Goal: Task Accomplishment & Management: Manage account settings

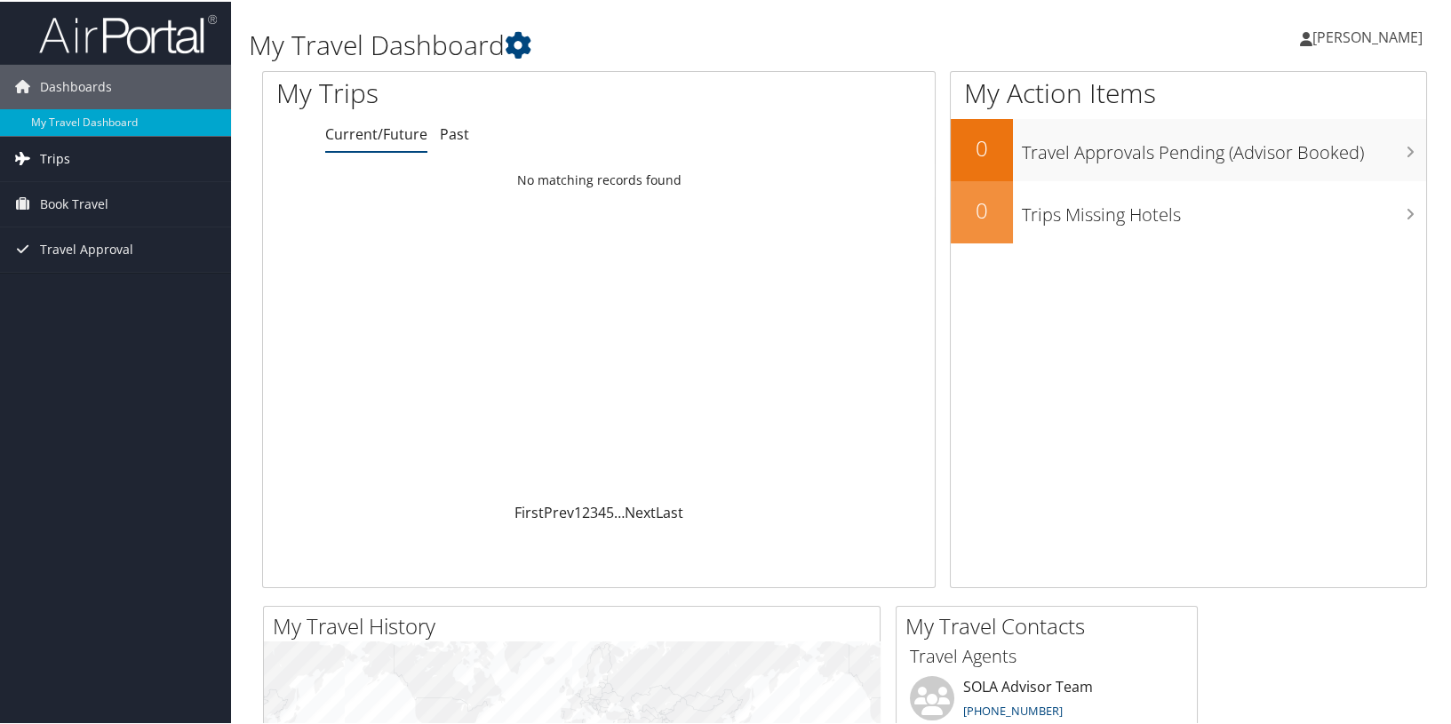
click at [102, 164] on link "Trips" at bounding box center [115, 157] width 231 height 44
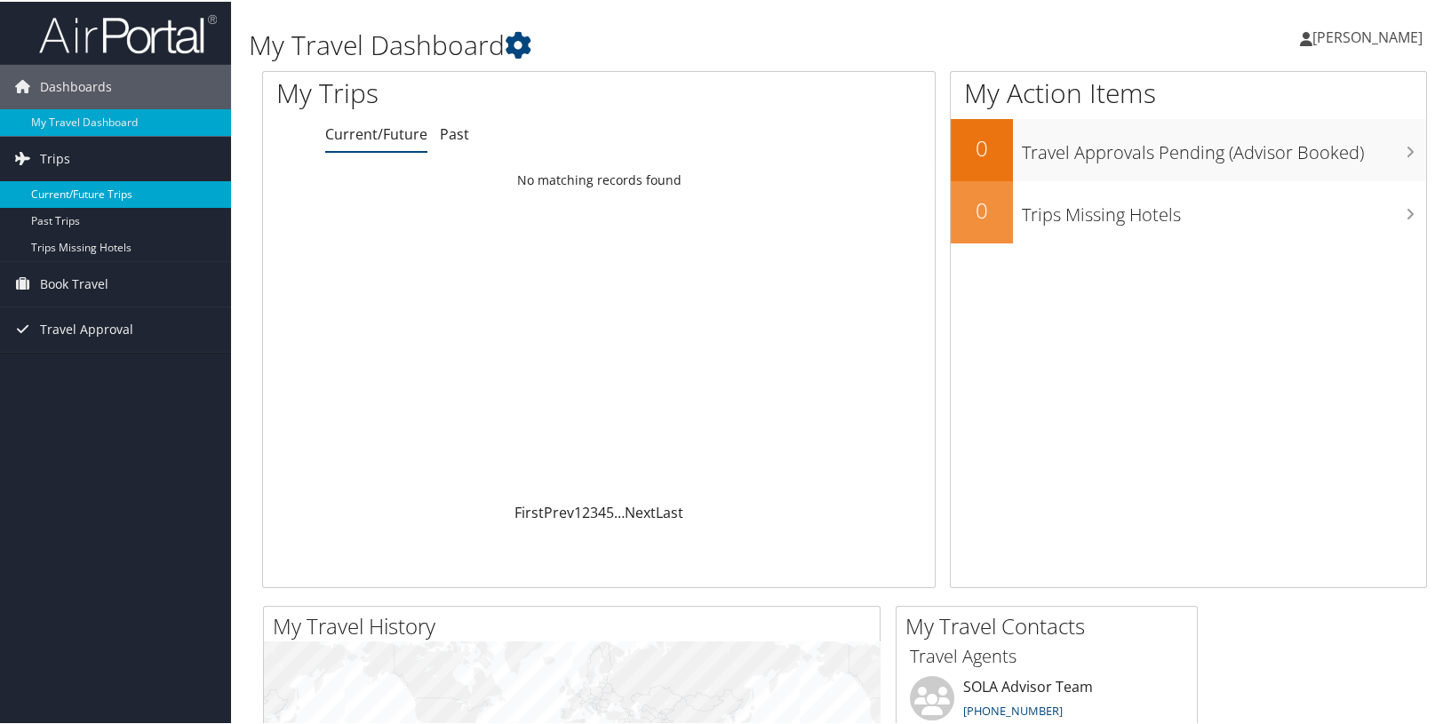
click at [84, 190] on link "Current/Future Trips" at bounding box center [115, 193] width 231 height 27
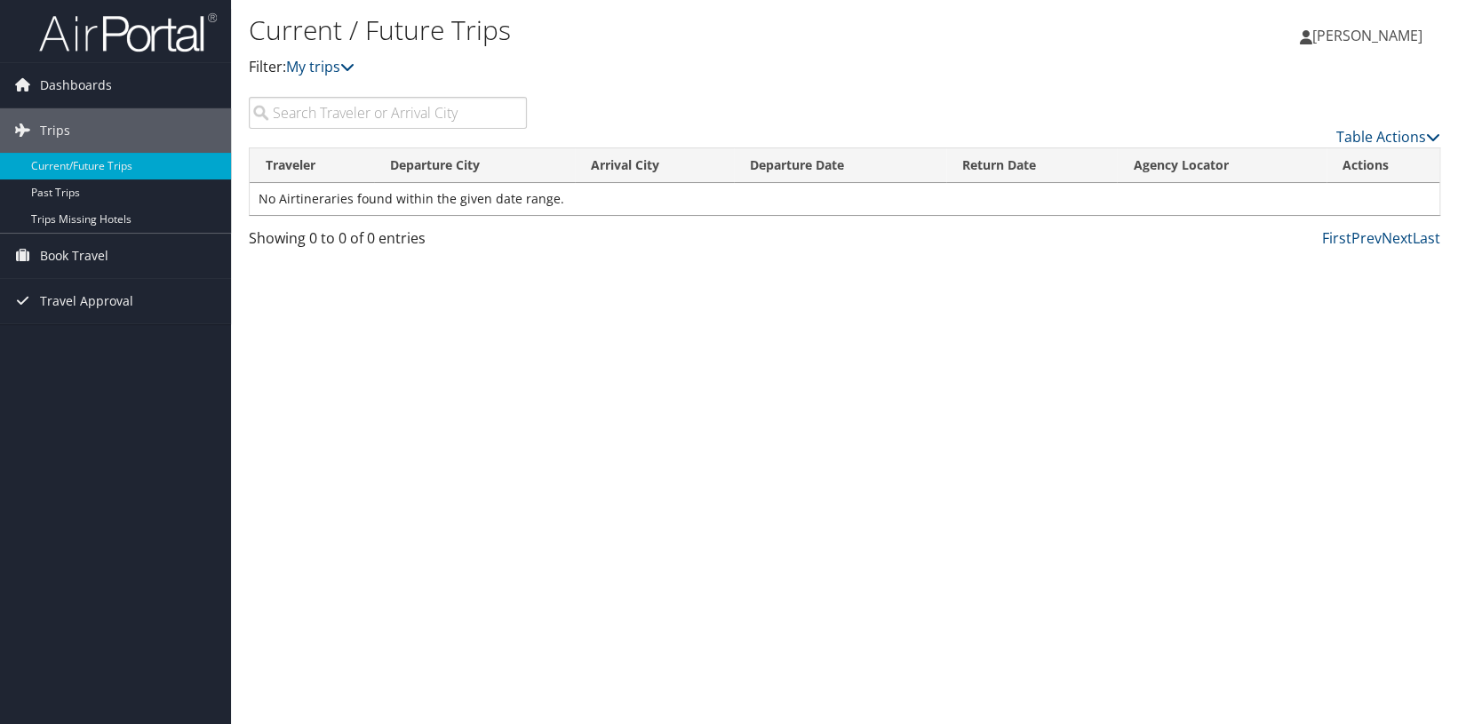
click at [307, 115] on input "search" at bounding box center [388, 113] width 278 height 32
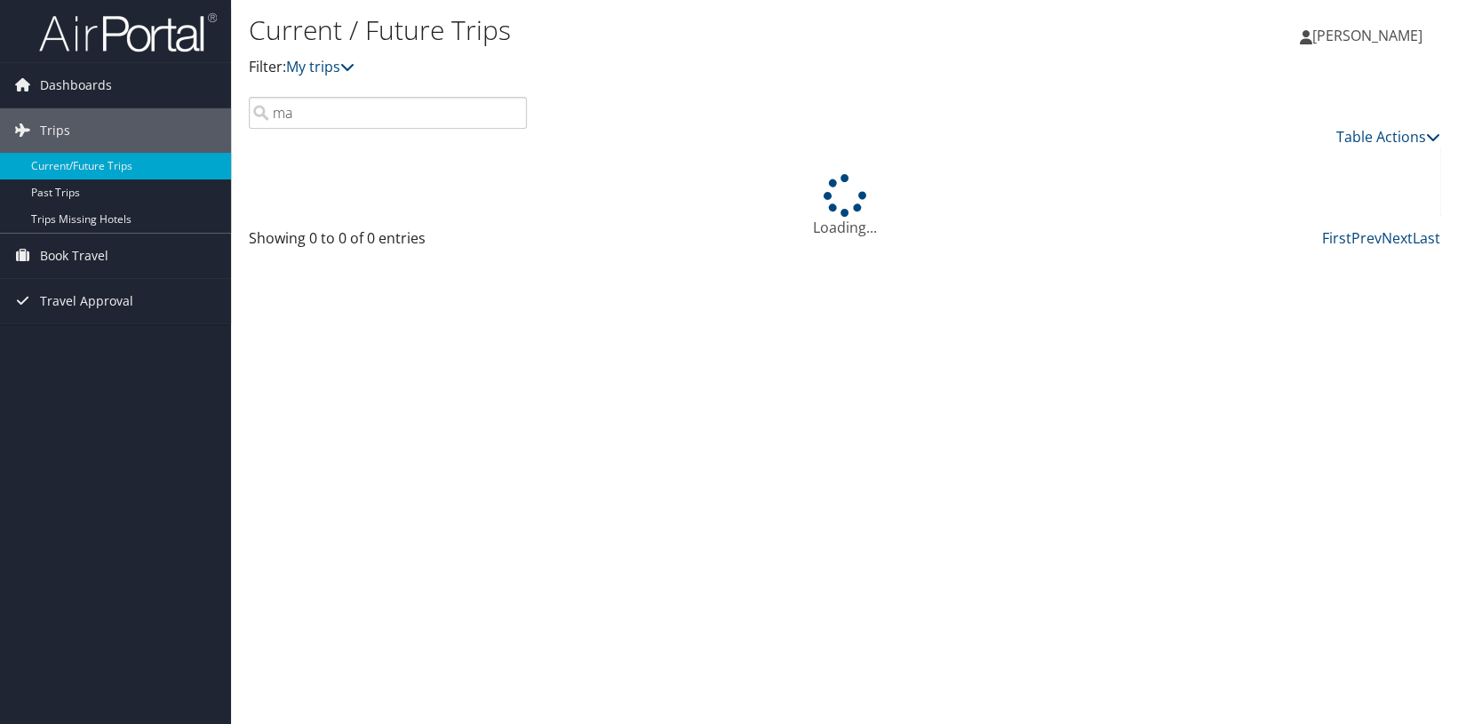
type input "m"
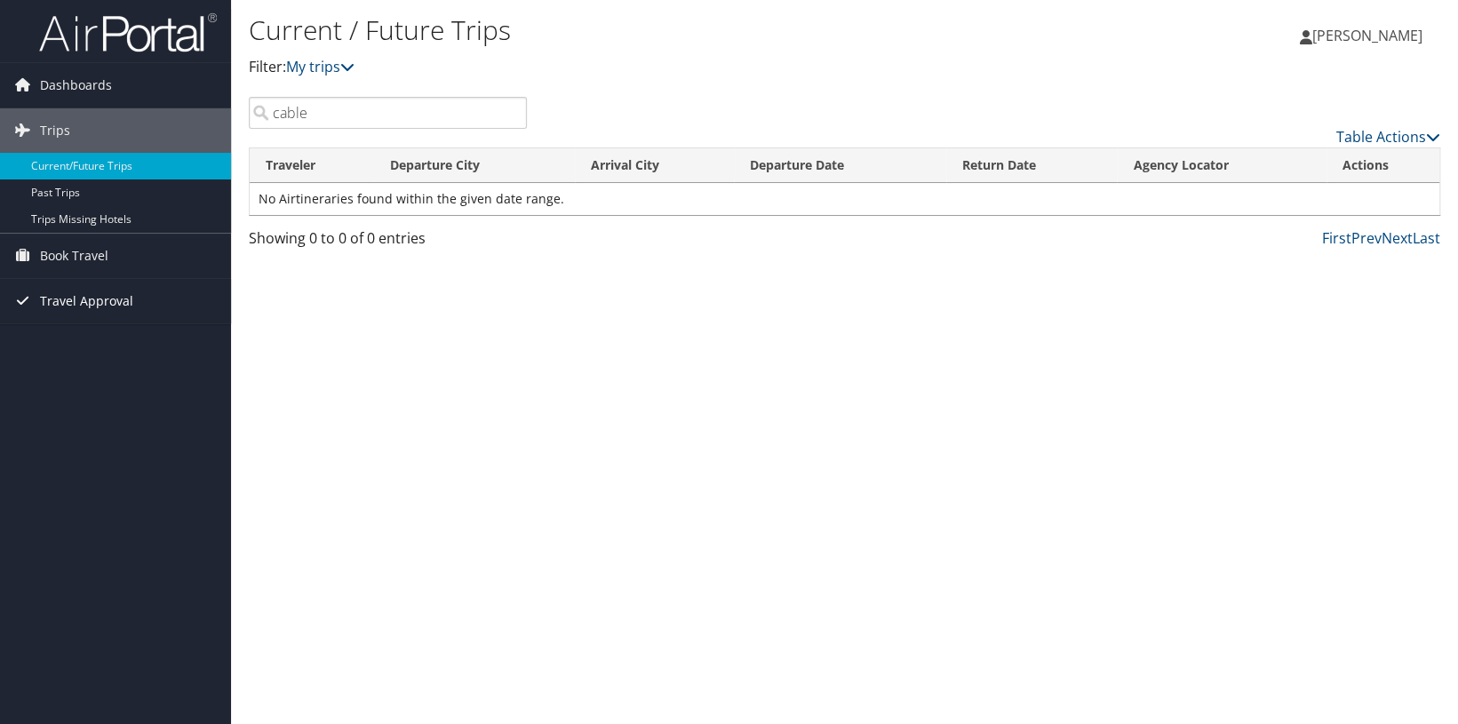
type input "cable"
click at [140, 295] on link "Travel Approval" at bounding box center [115, 301] width 231 height 44
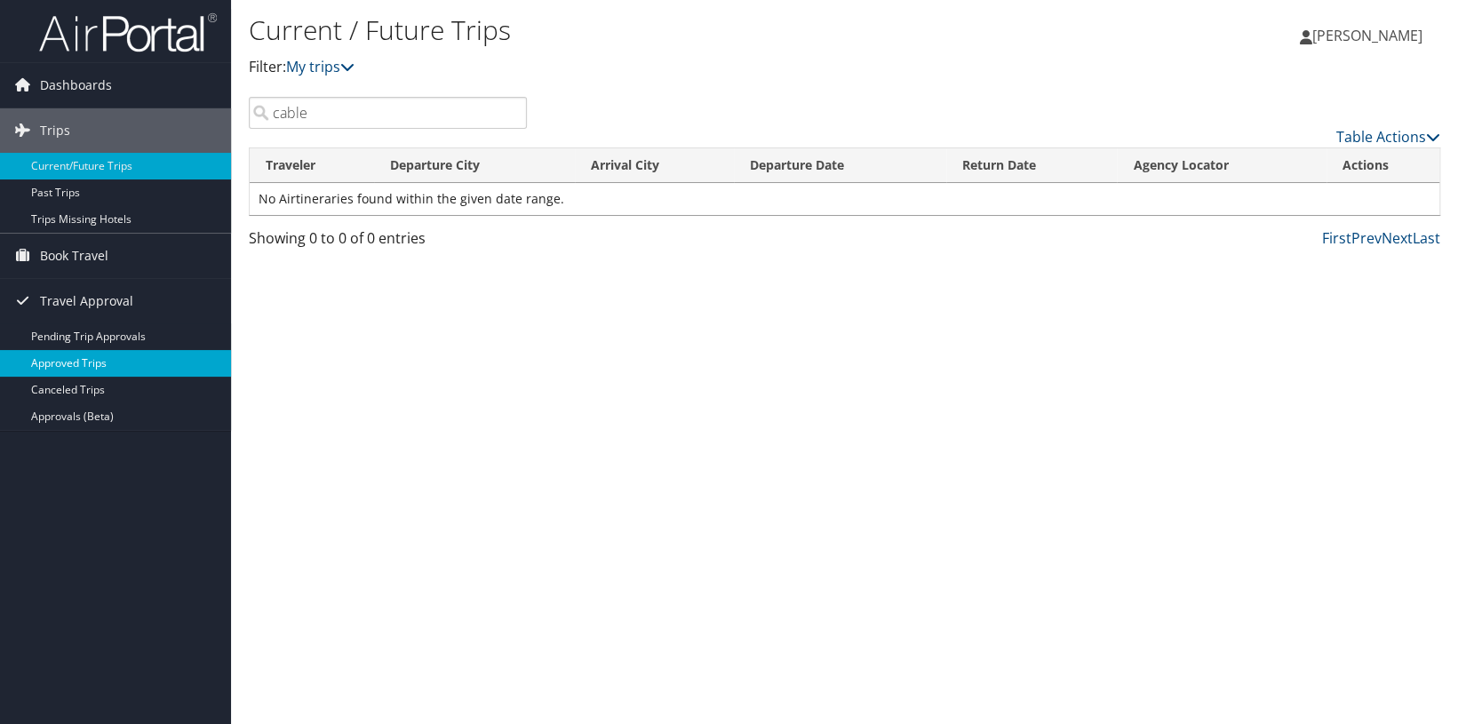
click at [113, 361] on link "Approved Trips" at bounding box center [115, 363] width 231 height 27
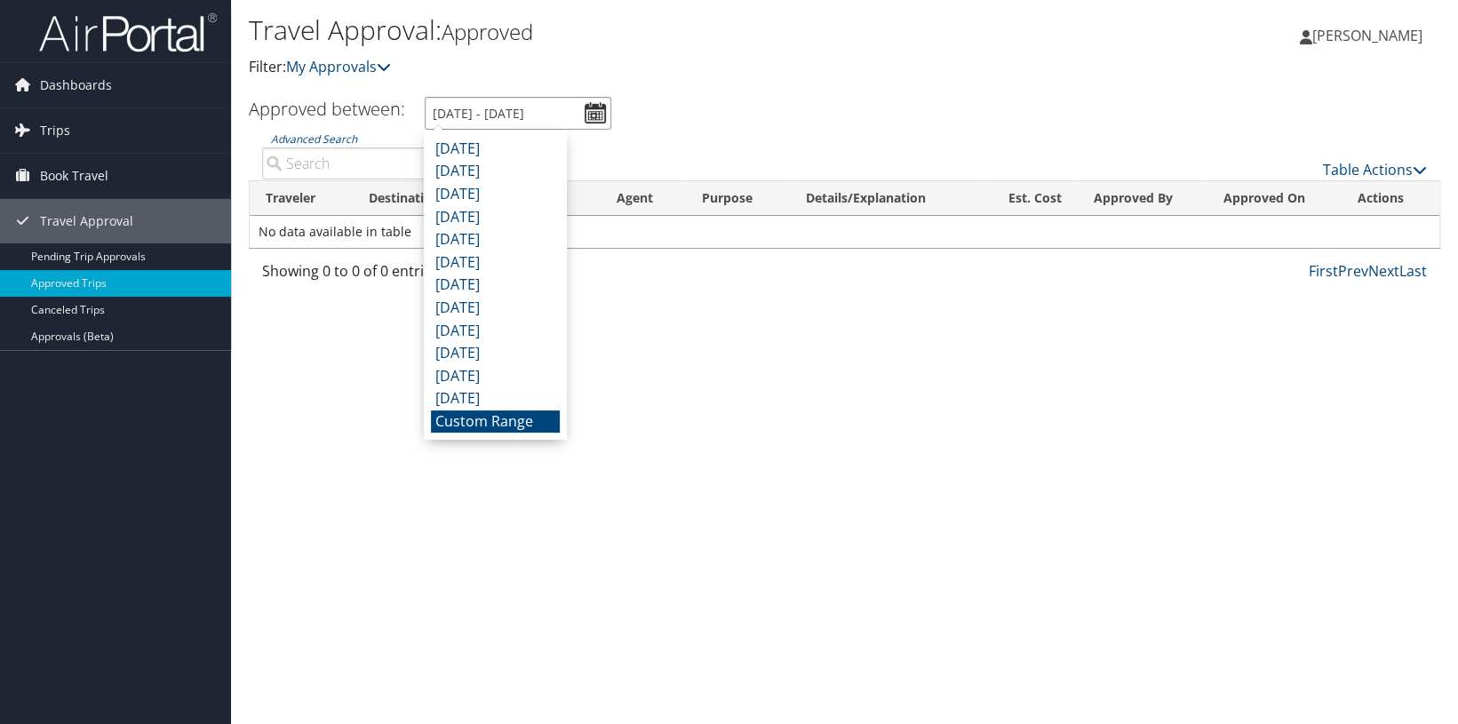
click at [596, 115] on input "9/13/2025 - 10/13/2025" at bounding box center [518, 113] width 187 height 33
click at [539, 140] on li "September 2025" at bounding box center [495, 149] width 129 height 23
type input "9/1/2025 - 9/30/2025"
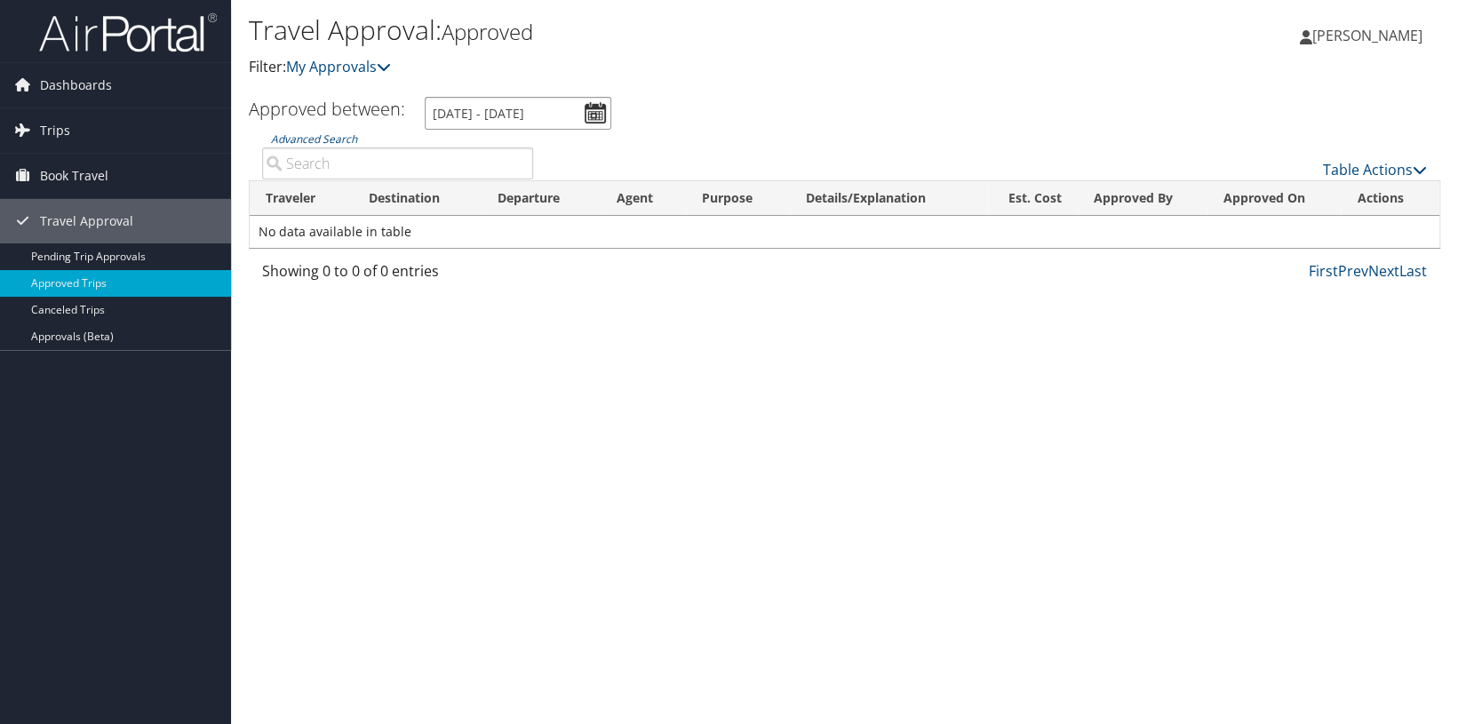
click at [587, 116] on input "9/1/2025 - 9/30/2025" at bounding box center [518, 113] width 187 height 33
click at [591, 112] on input "9/1/2025 - 9/30/2025" at bounding box center [518, 113] width 187 height 33
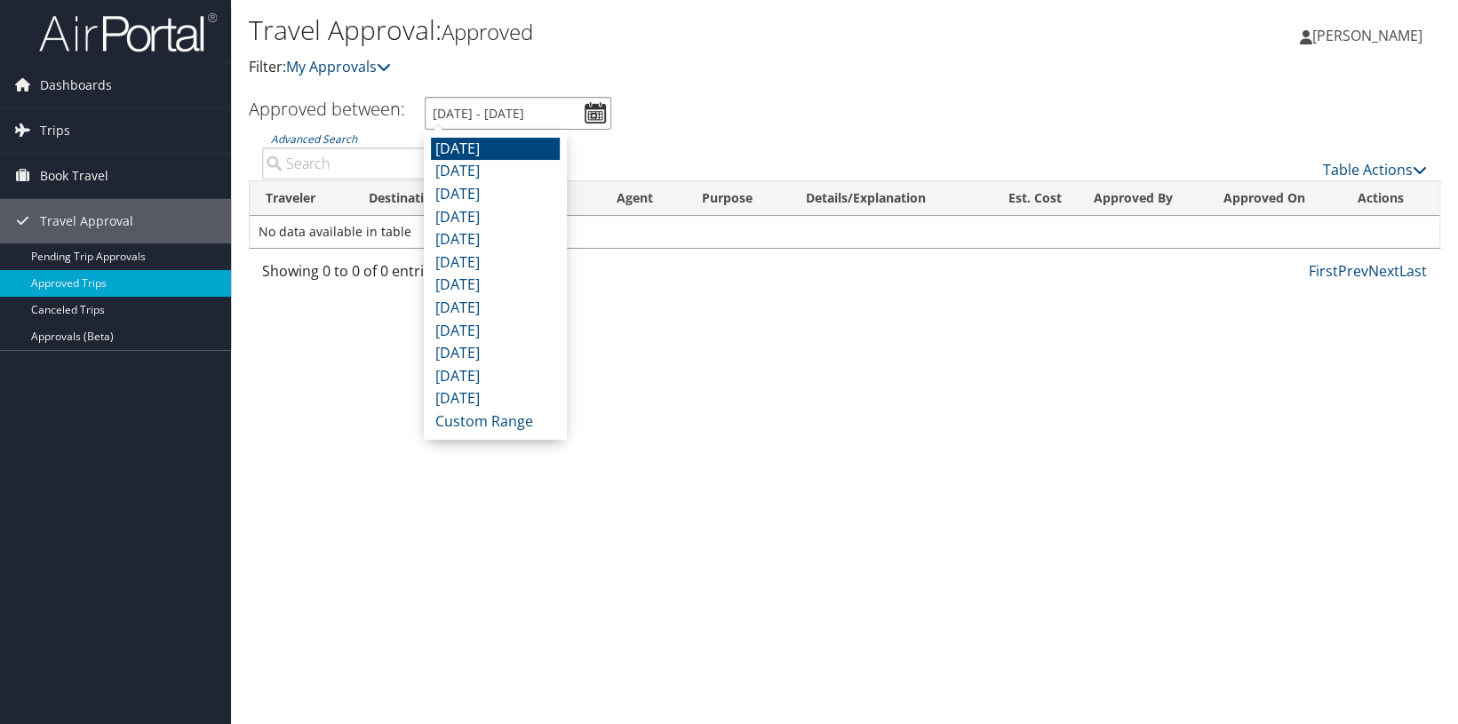
click at [571, 109] on input "9/1/2025 - 9/30/2025" at bounding box center [518, 113] width 187 height 33
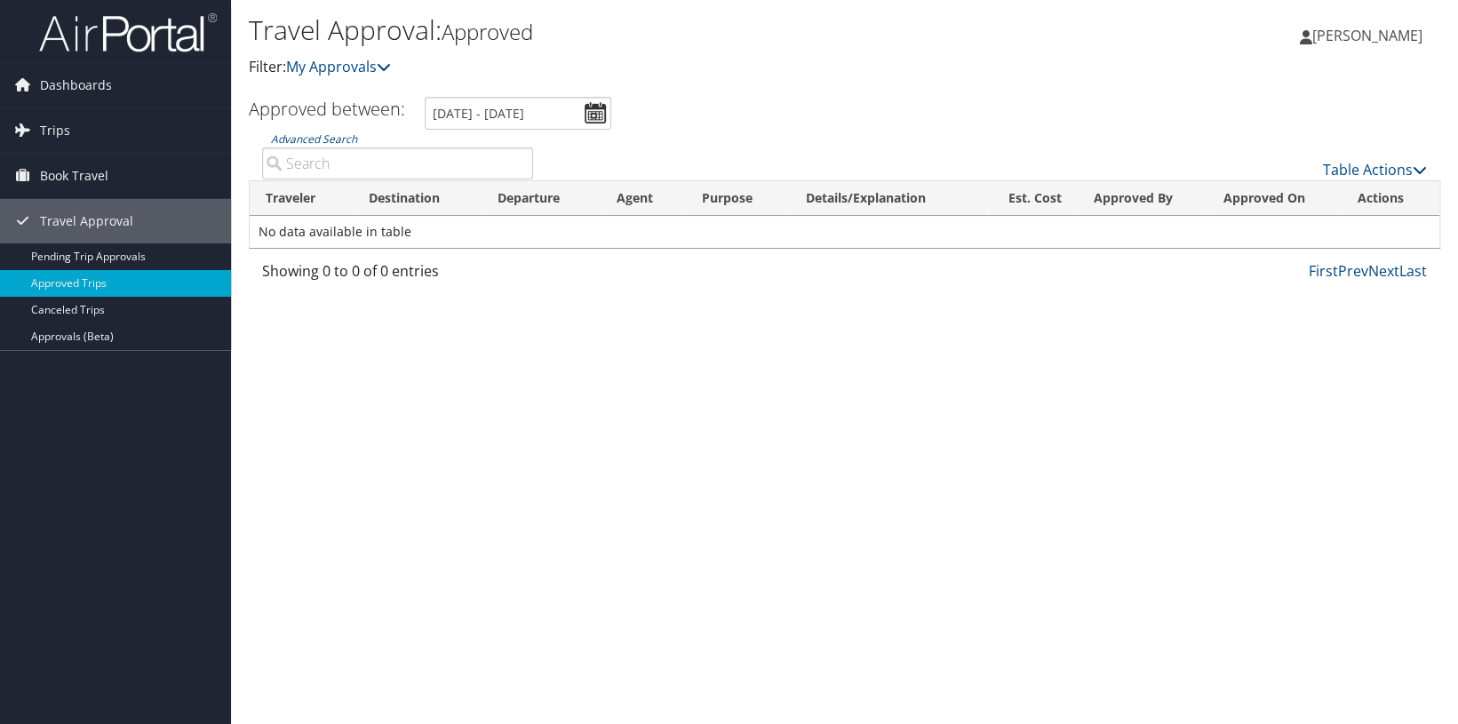
click at [712, 120] on ul "Approved between: 9/1/2025 - 9/30/2025" at bounding box center [834, 113] width 1211 height 33
click at [435, 108] on input "9/1/2025 - 9/30/2025" at bounding box center [518, 113] width 187 height 33
click at [686, 116] on ul "Approved between: 9/1/2025 - 9/30/2025" at bounding box center [834, 113] width 1211 height 33
click at [62, 125] on span "Trips" at bounding box center [55, 130] width 30 height 44
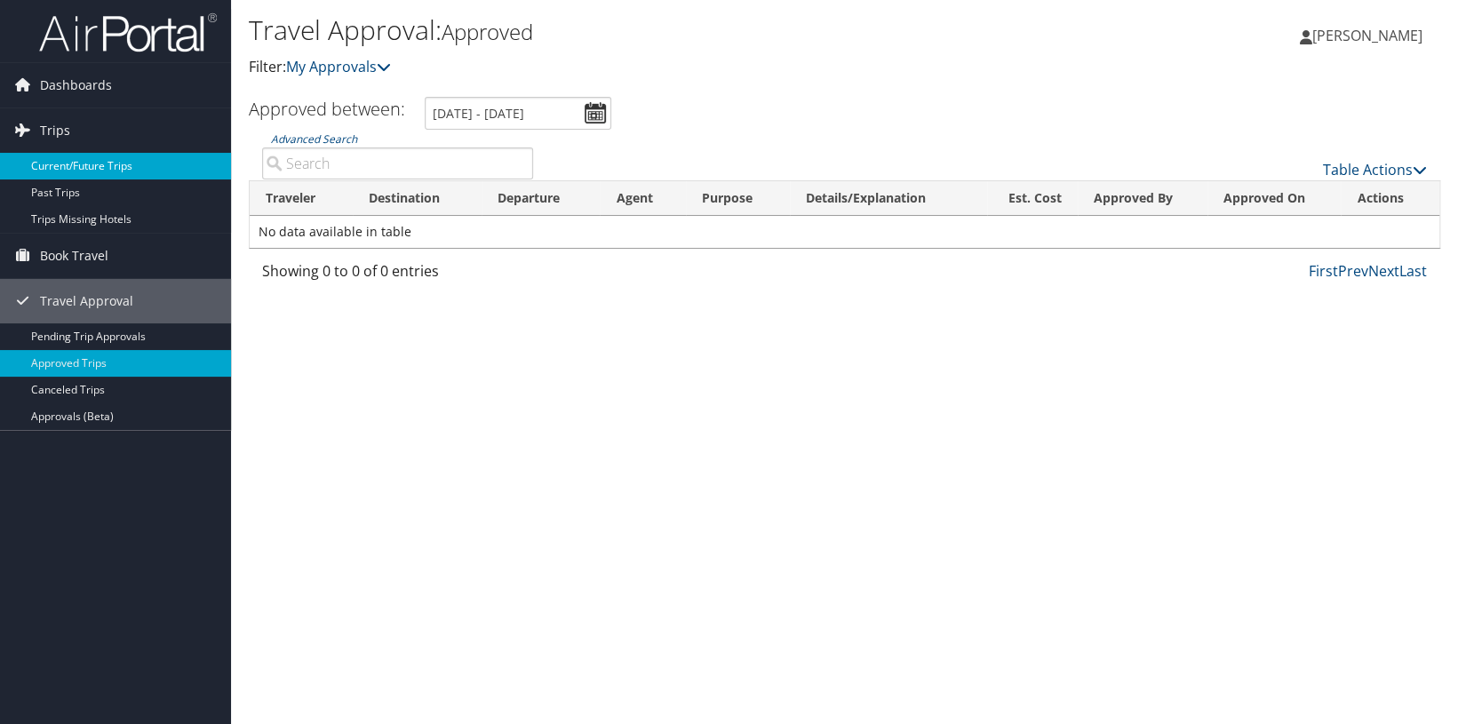
click at [84, 159] on link "Current/Future Trips" at bounding box center [115, 166] width 231 height 27
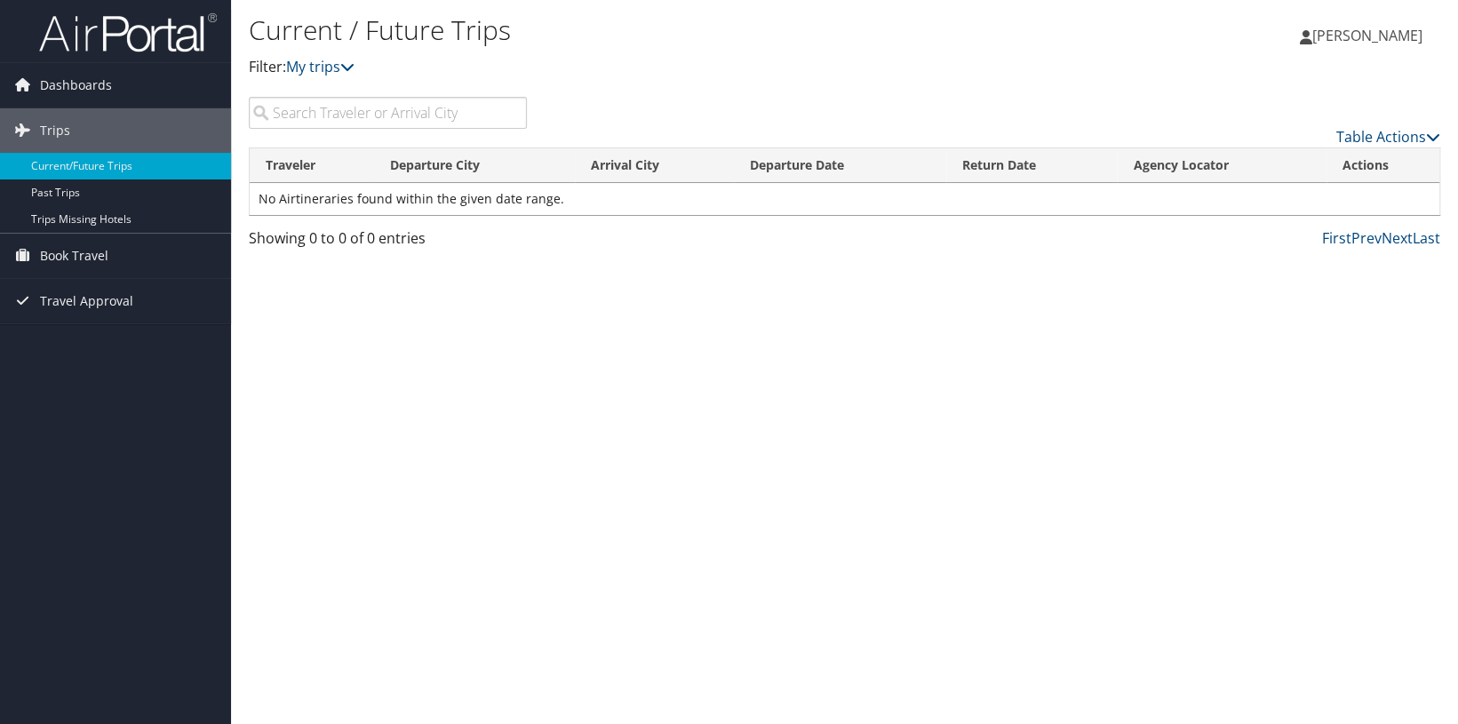
click at [311, 116] on input "search" at bounding box center [388, 113] width 278 height 32
click at [1433, 134] on icon at bounding box center [1433, 137] width 14 height 14
click at [1433, 134] on div at bounding box center [729, 362] width 1458 height 724
click at [292, 120] on input "mexico city" at bounding box center [388, 113] width 278 height 32
type input "y"
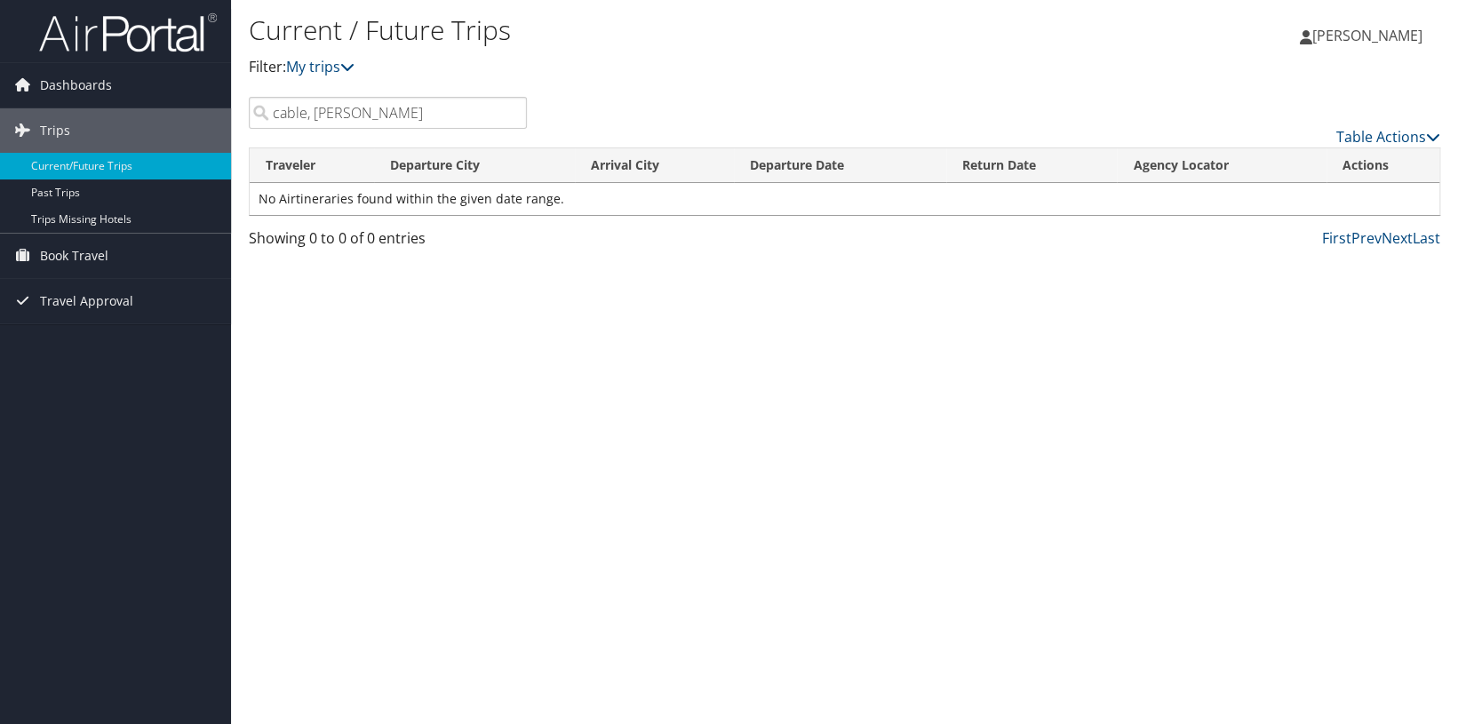
type input "cable, matthew"
click at [1362, 38] on span "[PERSON_NAME]" at bounding box center [1367, 36] width 110 height 20
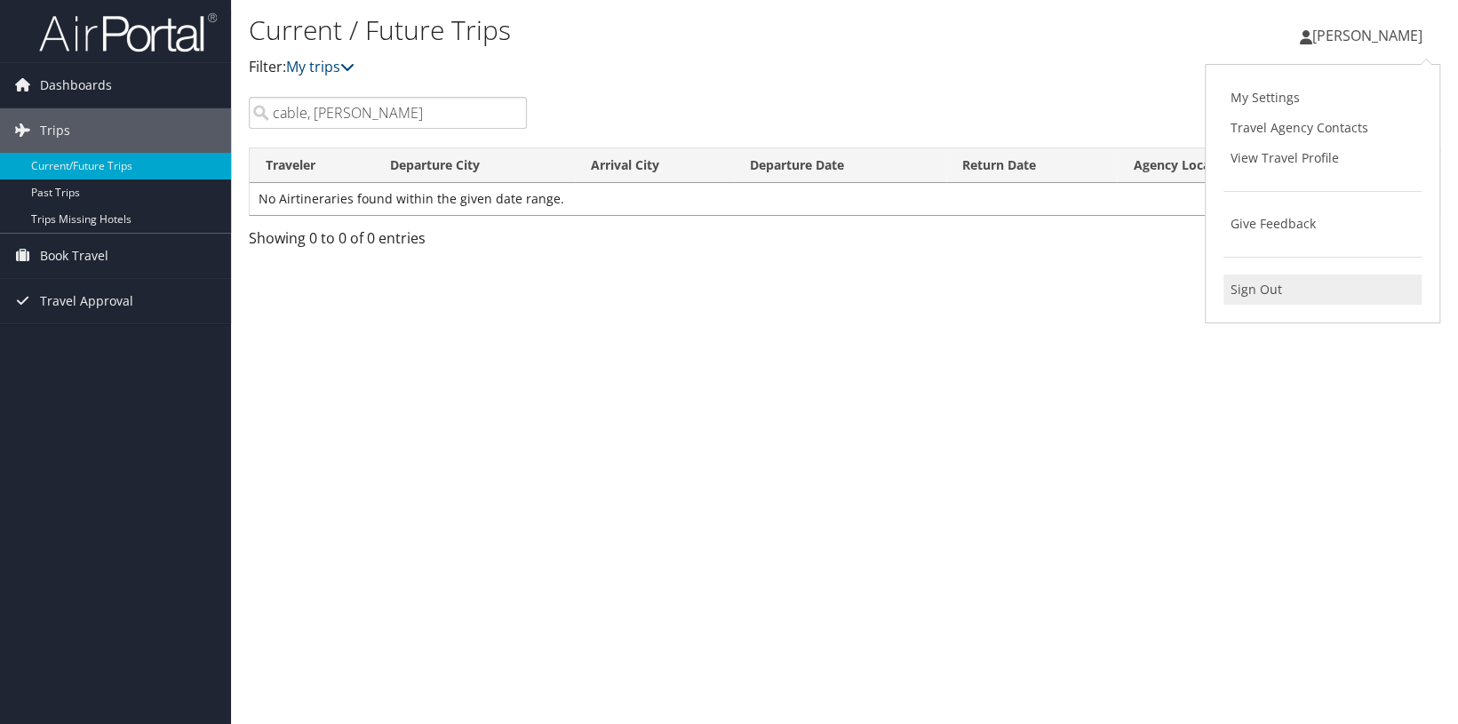
click at [1270, 284] on link "Sign Out" at bounding box center [1323, 290] width 198 height 30
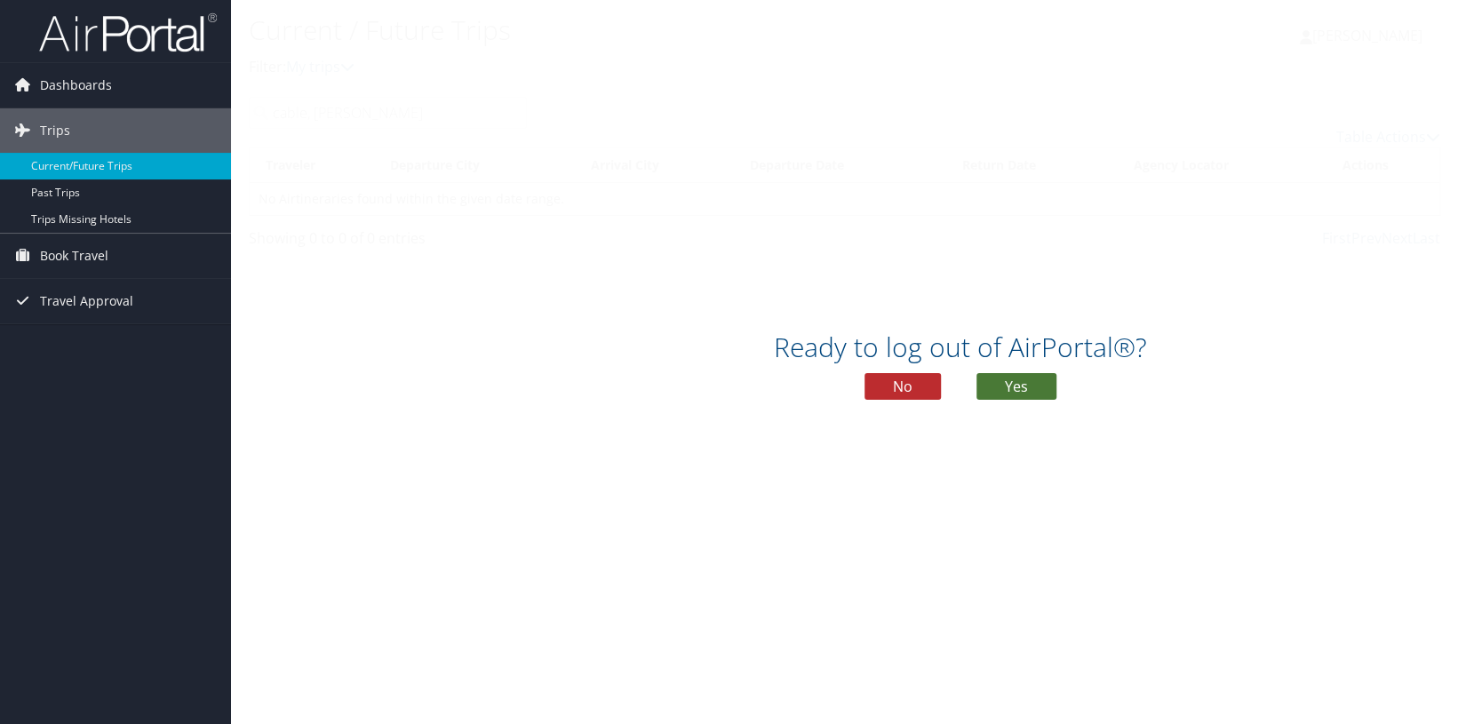
click at [1017, 387] on button "Yes" at bounding box center [1017, 386] width 80 height 27
